Goal: Task Accomplishment & Management: Manage account settings

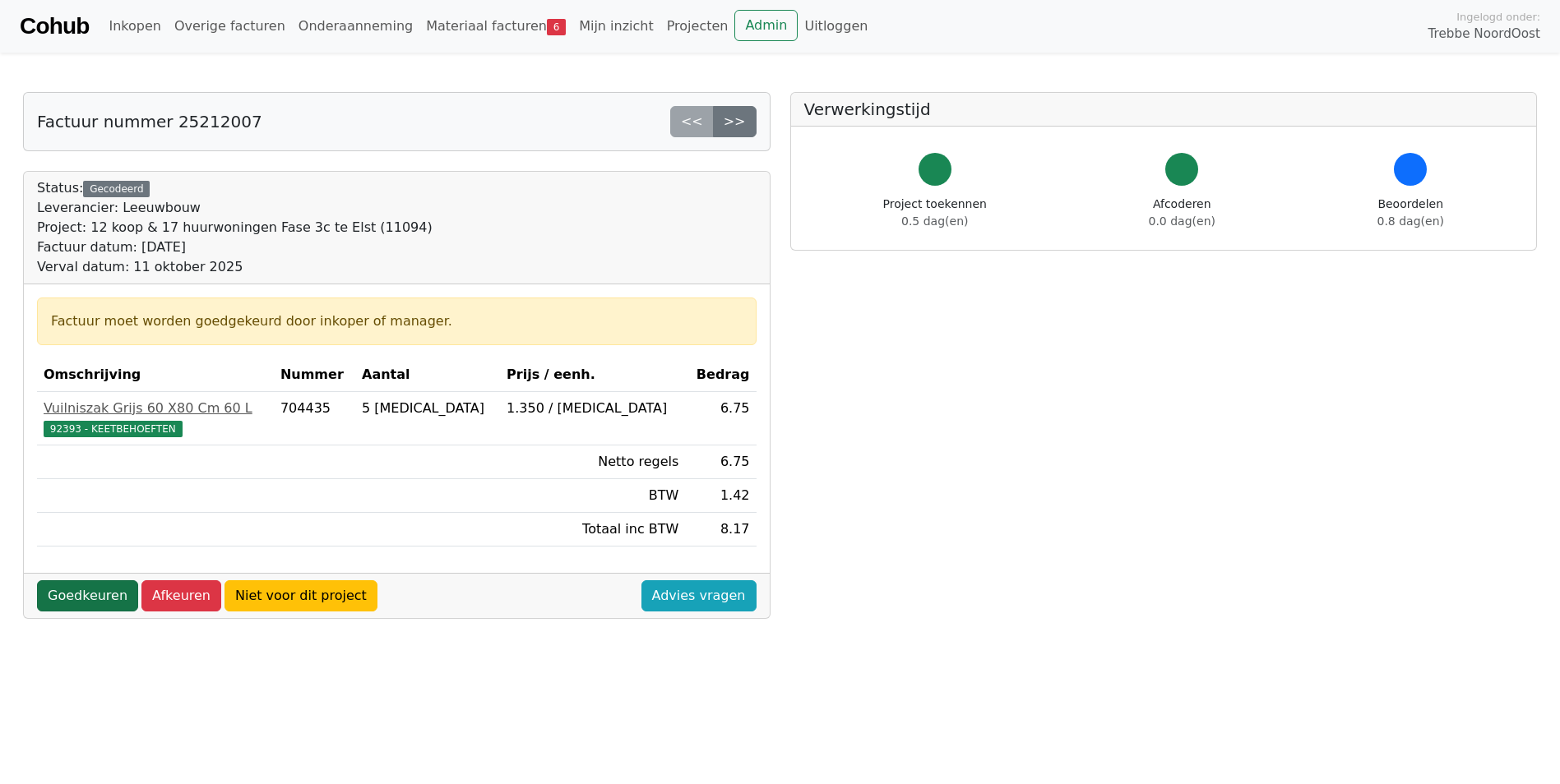
click at [96, 592] on link "Goedkeuren" at bounding box center [87, 596] width 101 height 32
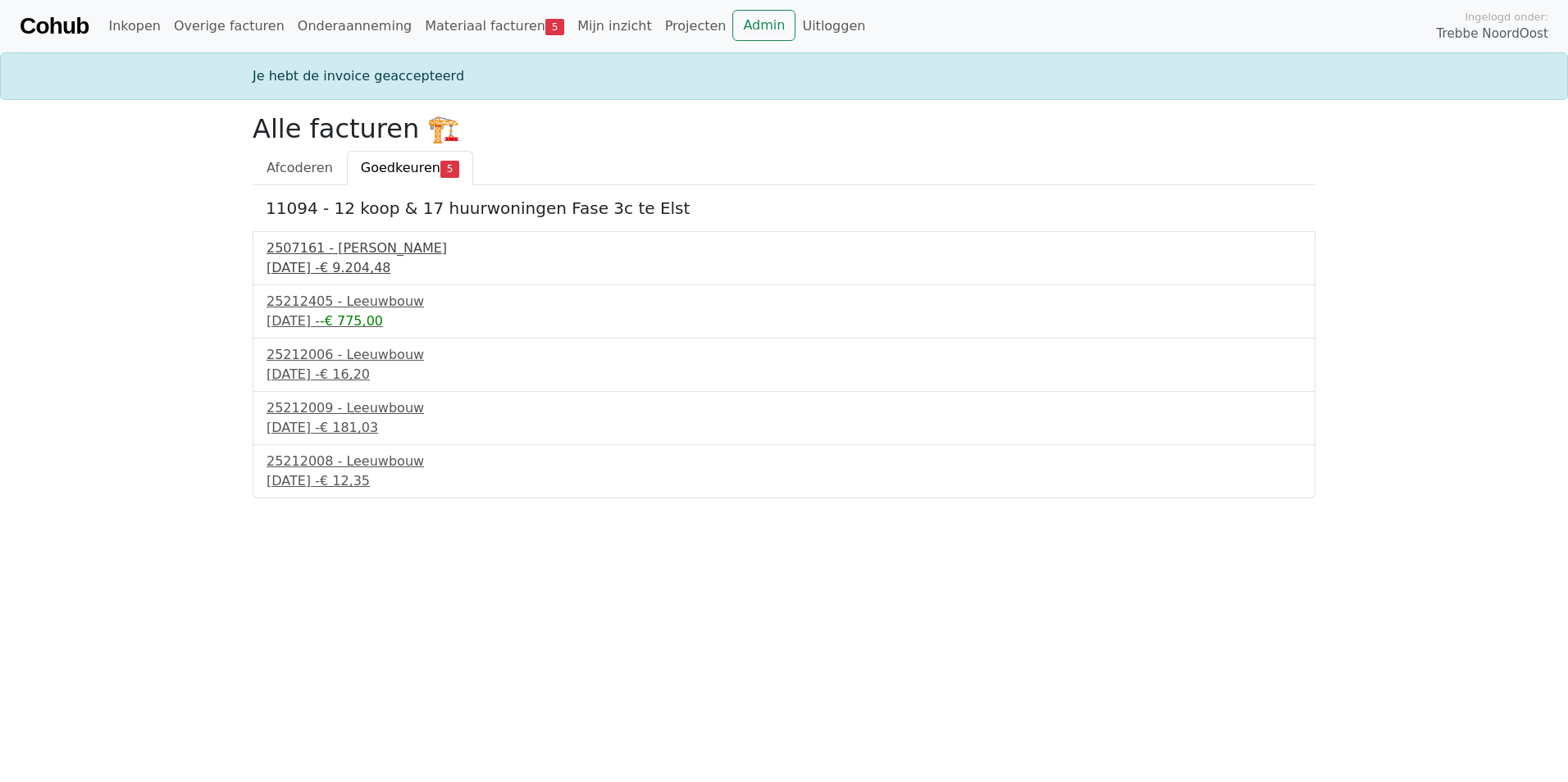
click at [355, 248] on div "2507161 - Aberson" at bounding box center [784, 248] width 1035 height 20
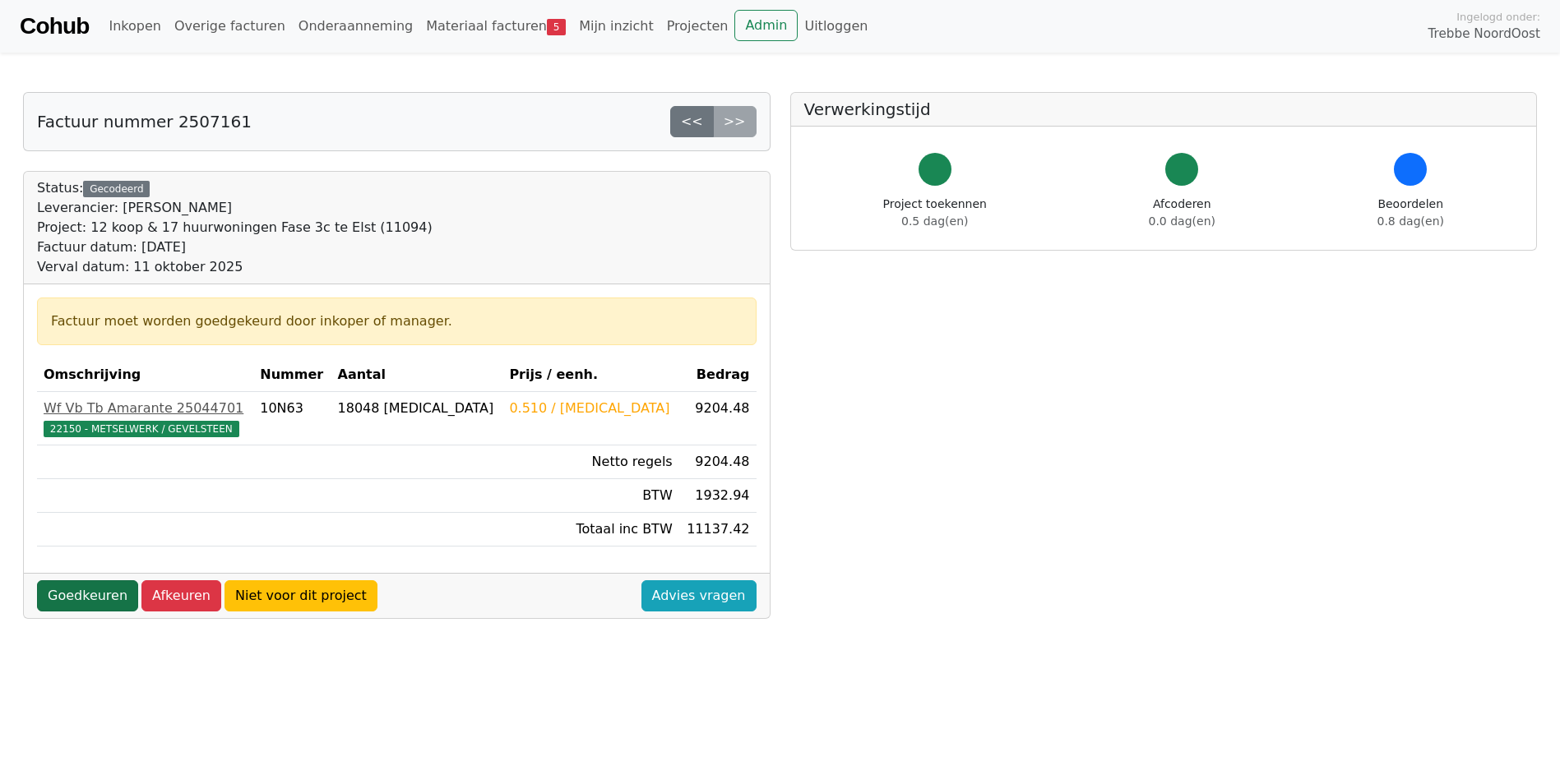
click at [85, 591] on link "Goedkeuren" at bounding box center [87, 596] width 101 height 32
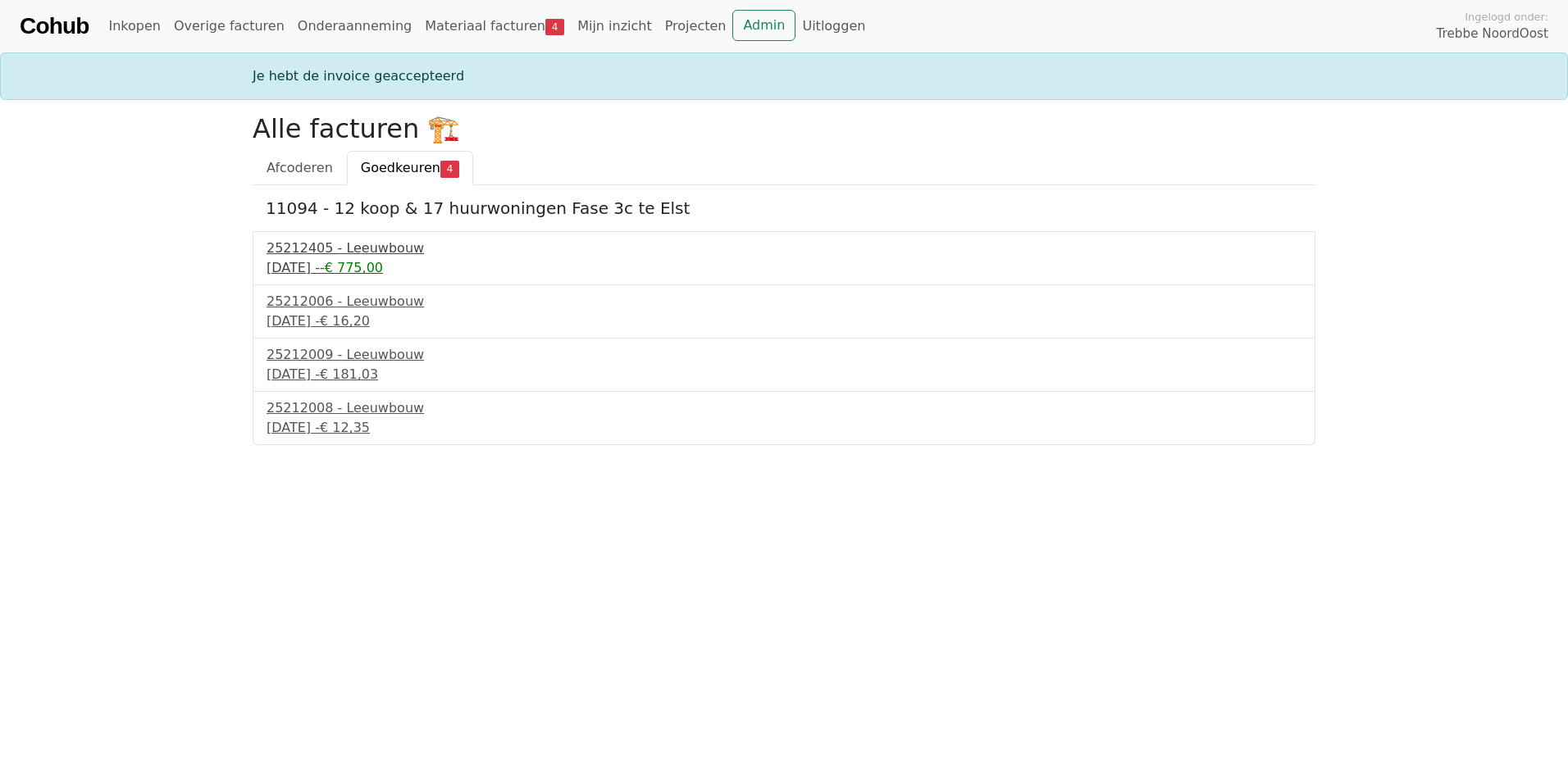
click at [364, 239] on div "25212405 - Leeuwbouw" at bounding box center [784, 248] width 1035 height 20
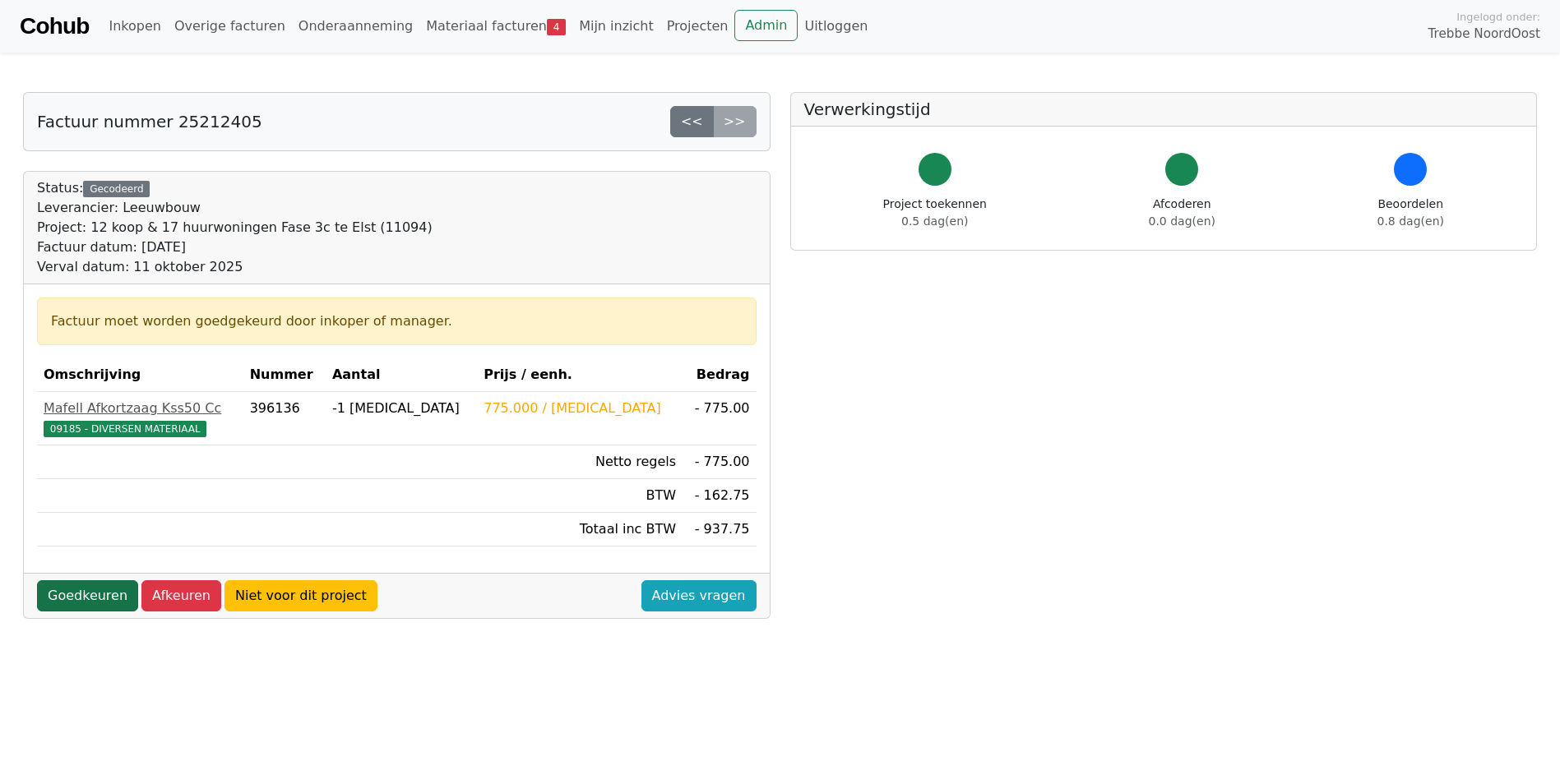
click at [81, 598] on link "Goedkeuren" at bounding box center [87, 596] width 101 height 32
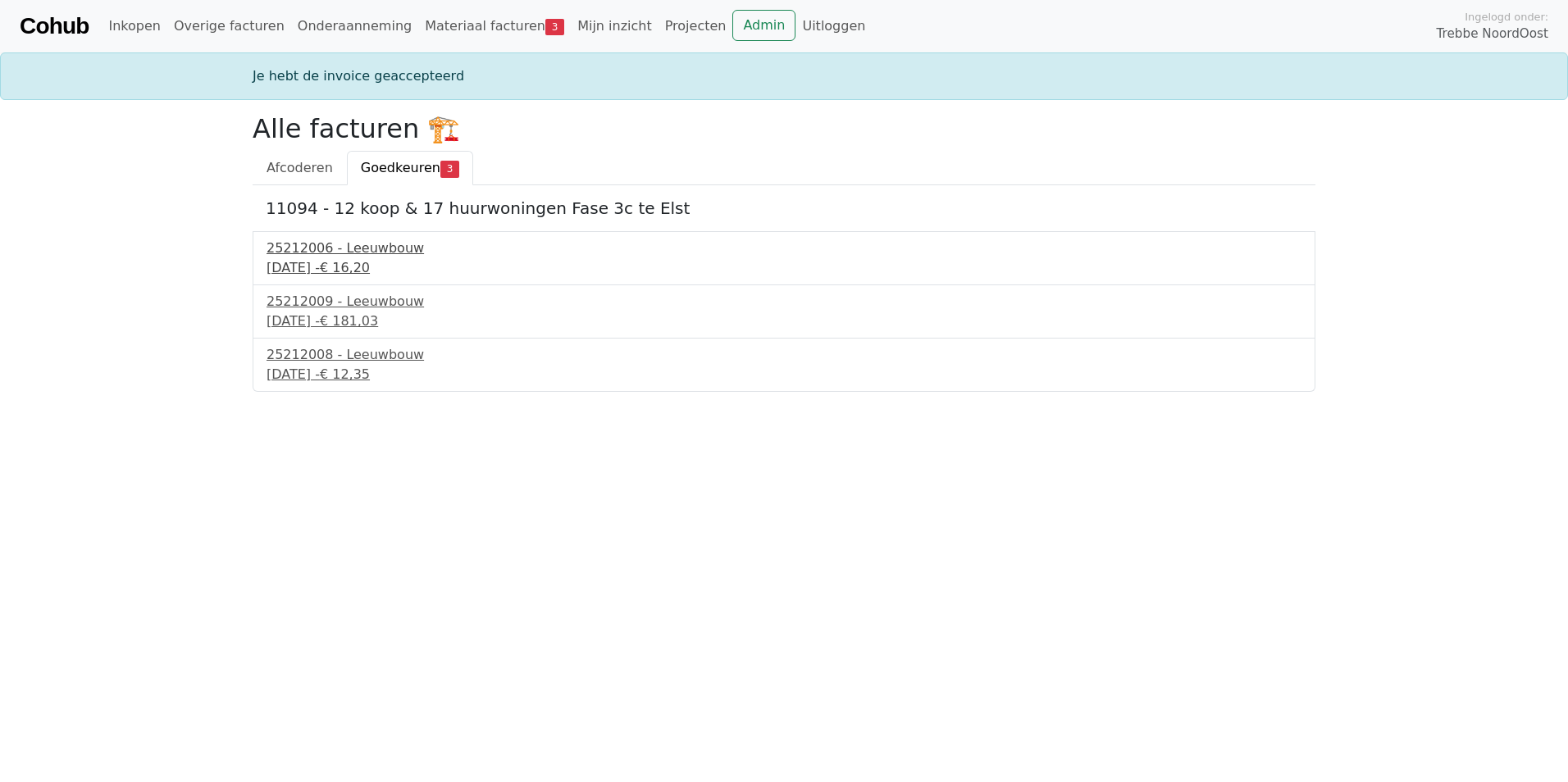
click at [332, 253] on div "25212006 - Leeuwbouw" at bounding box center [784, 248] width 1035 height 20
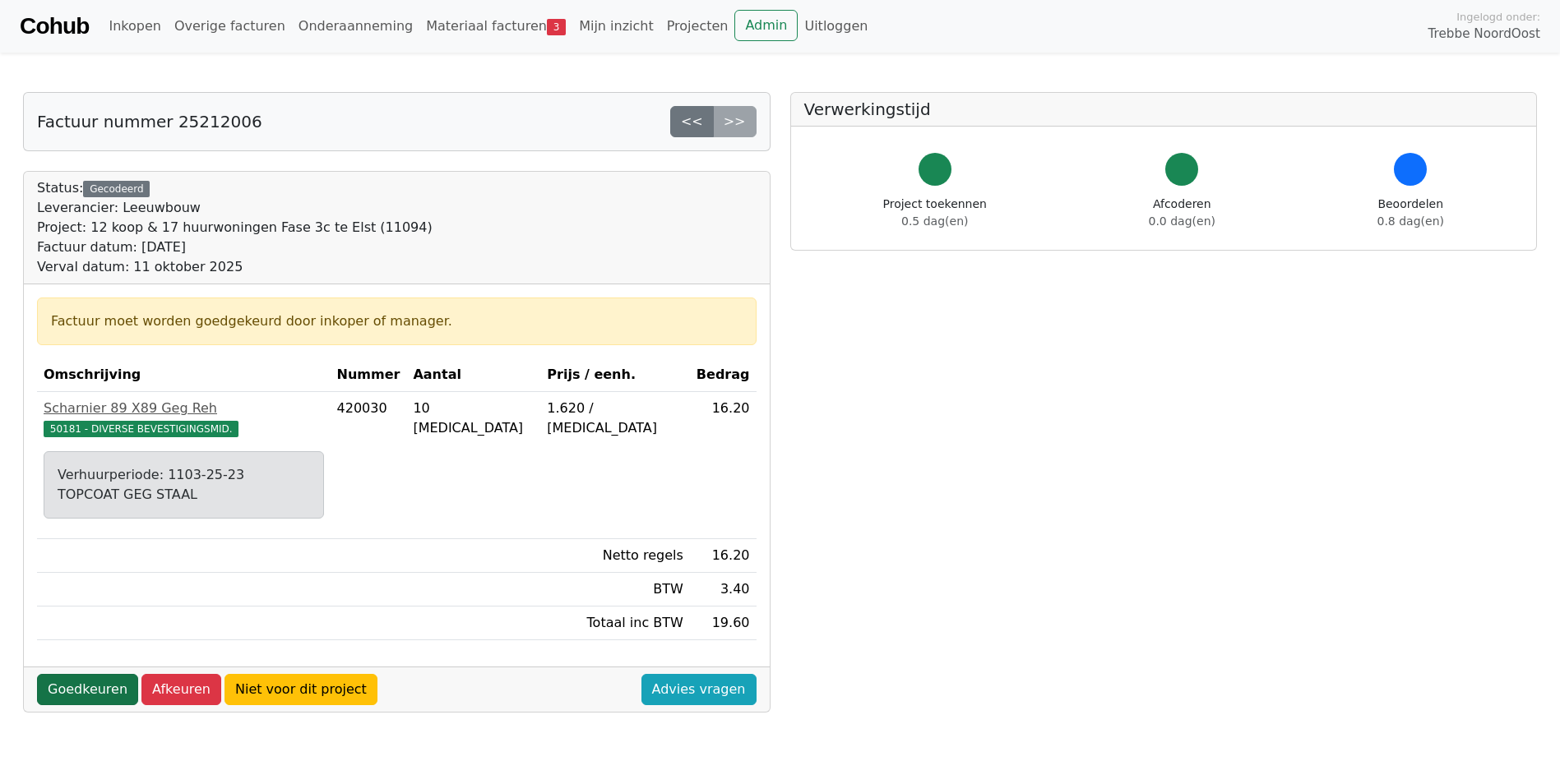
click at [87, 674] on link "Goedkeuren" at bounding box center [87, 689] width 101 height 32
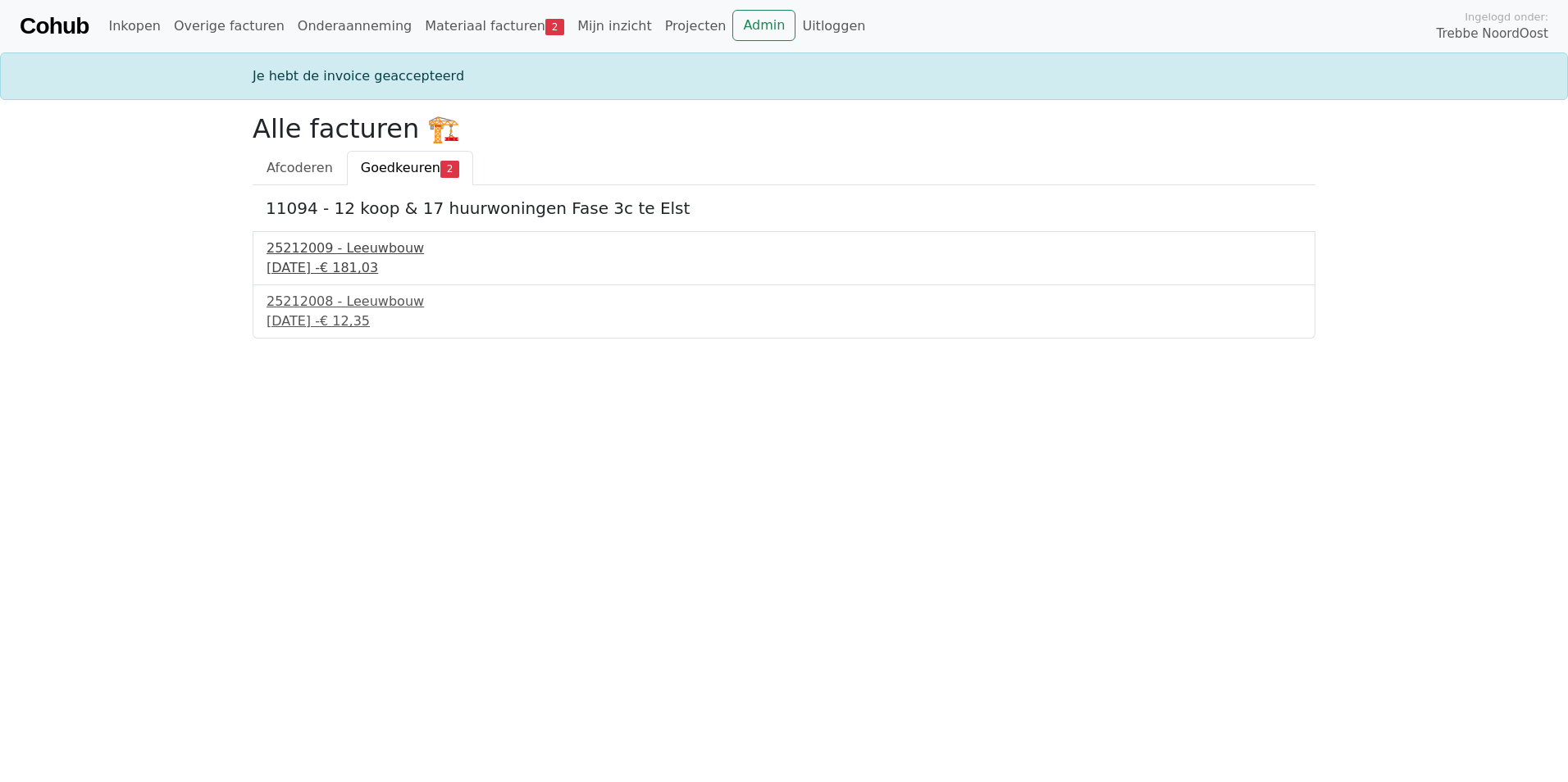
click at [355, 259] on div "11 september 2025 - € 181,03" at bounding box center [784, 267] width 1035 height 20
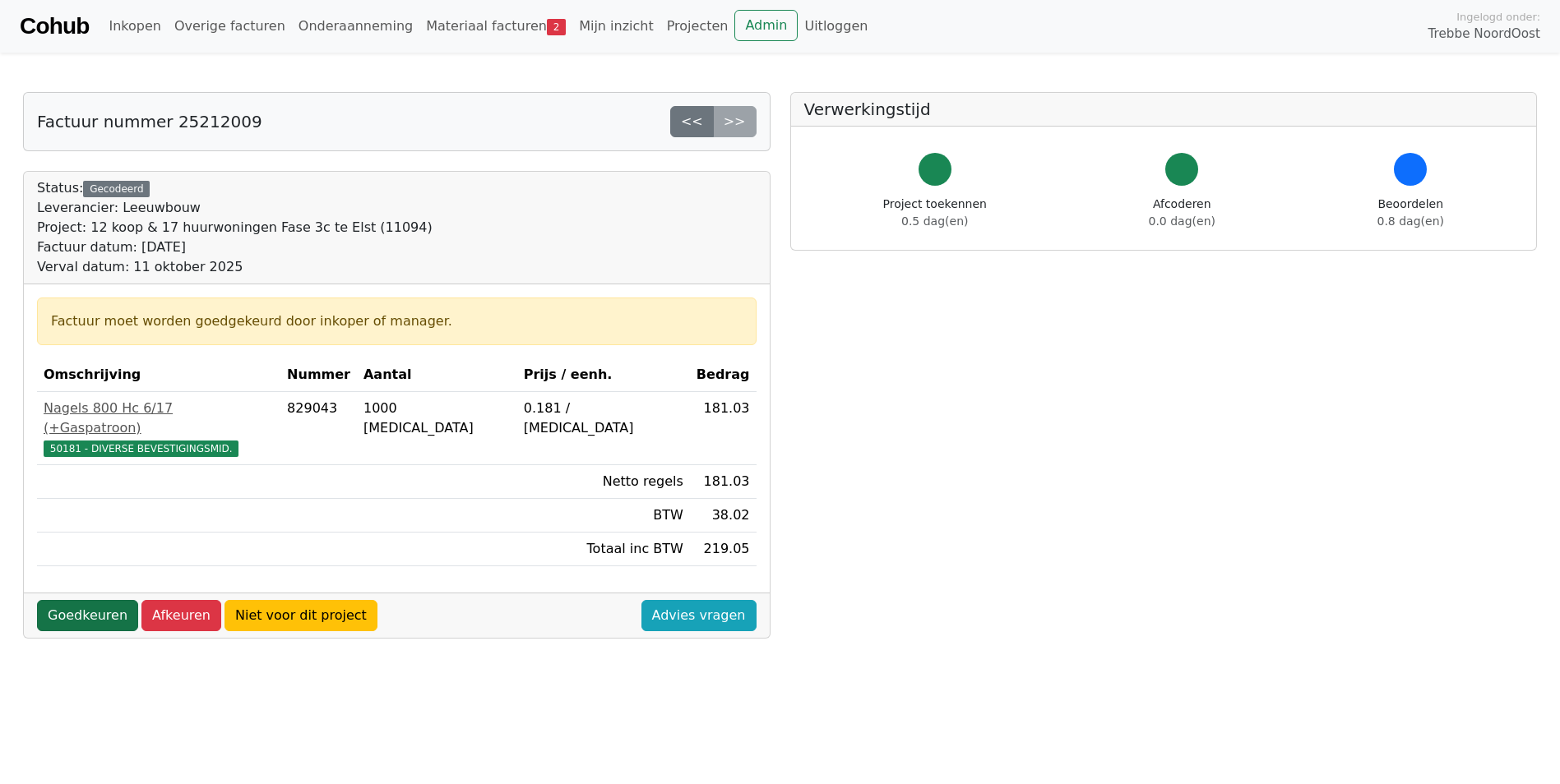
click at [83, 600] on link "Goedkeuren" at bounding box center [87, 616] width 101 height 32
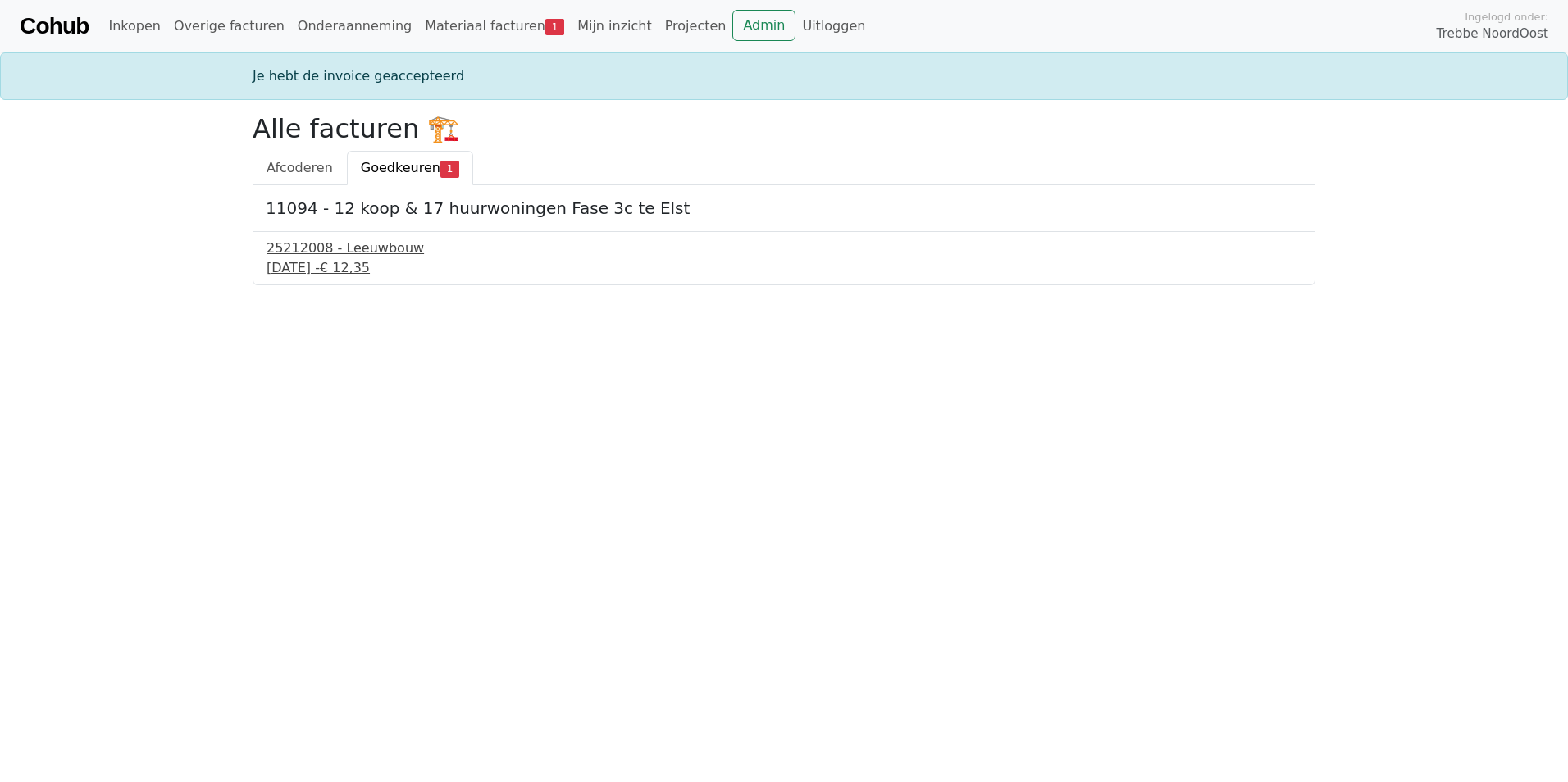
click at [323, 257] on div "25212008 - Leeuwbouw" at bounding box center [784, 248] width 1035 height 20
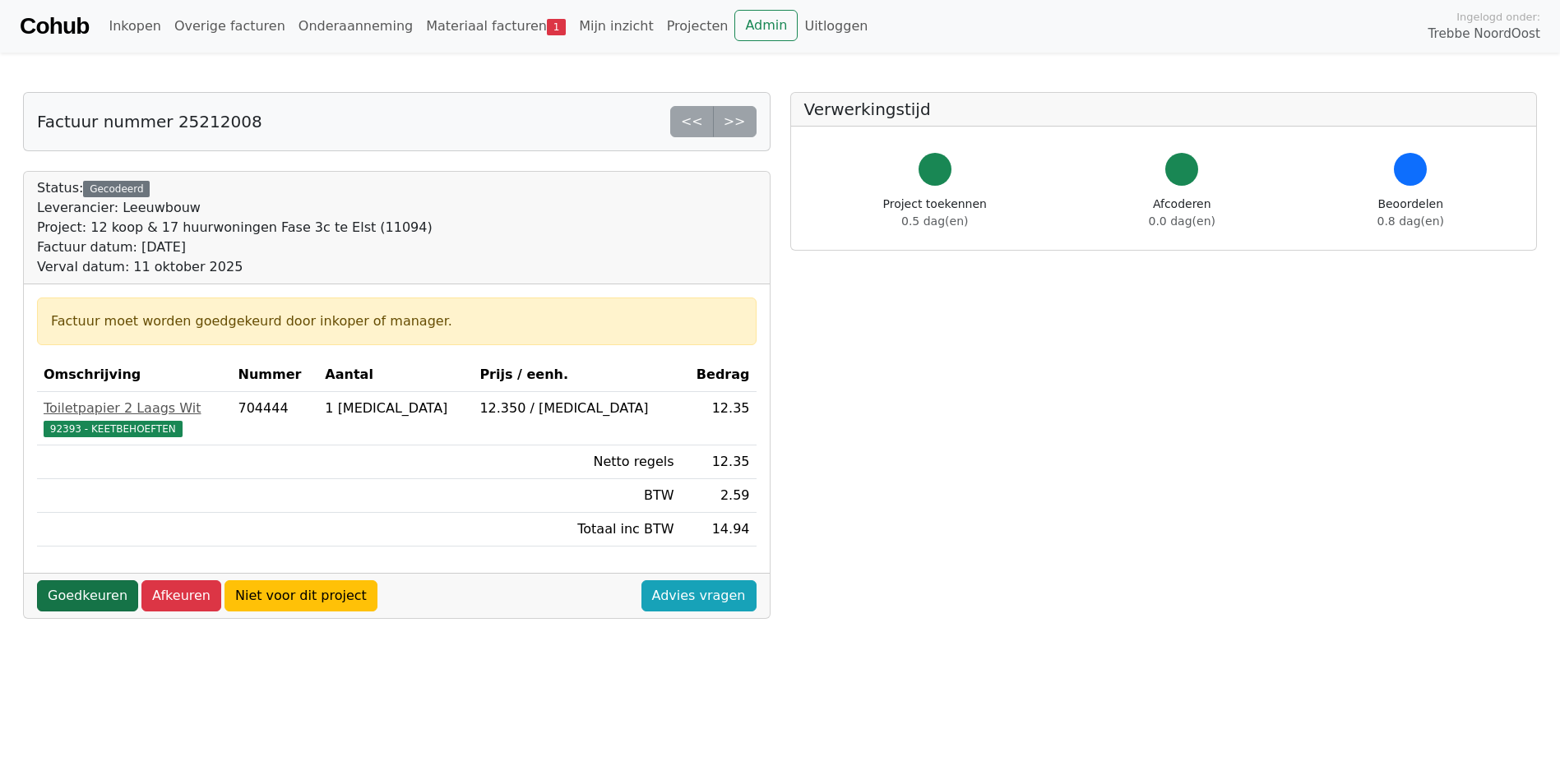
click at [73, 599] on link "Goedkeuren" at bounding box center [87, 596] width 101 height 32
